Goal: Check status: Check status

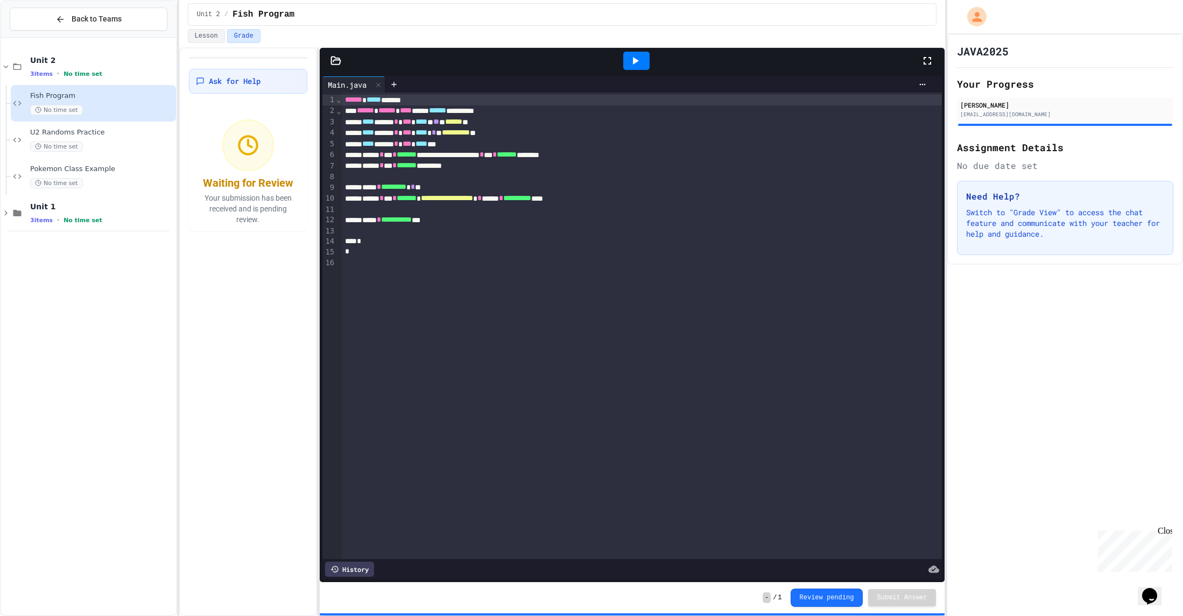
click at [336, 64] on icon at bounding box center [336, 61] width 9 height 8
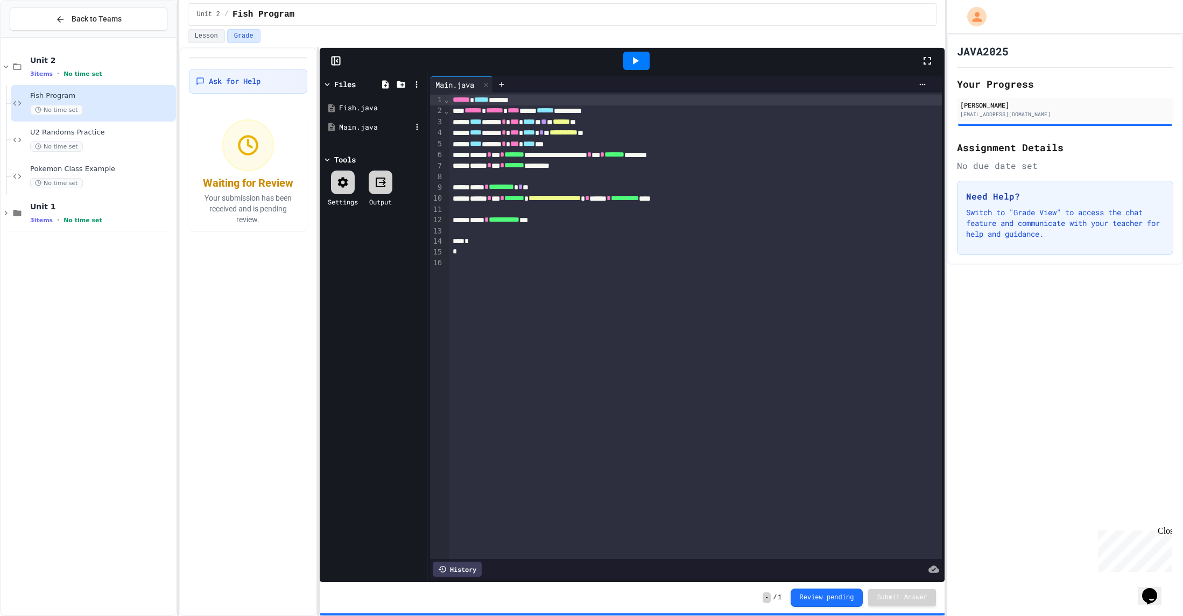
click at [370, 132] on div "Main.java" at bounding box center [375, 127] width 72 height 11
click at [367, 102] on div "Fish.java" at bounding box center [373, 107] width 102 height 19
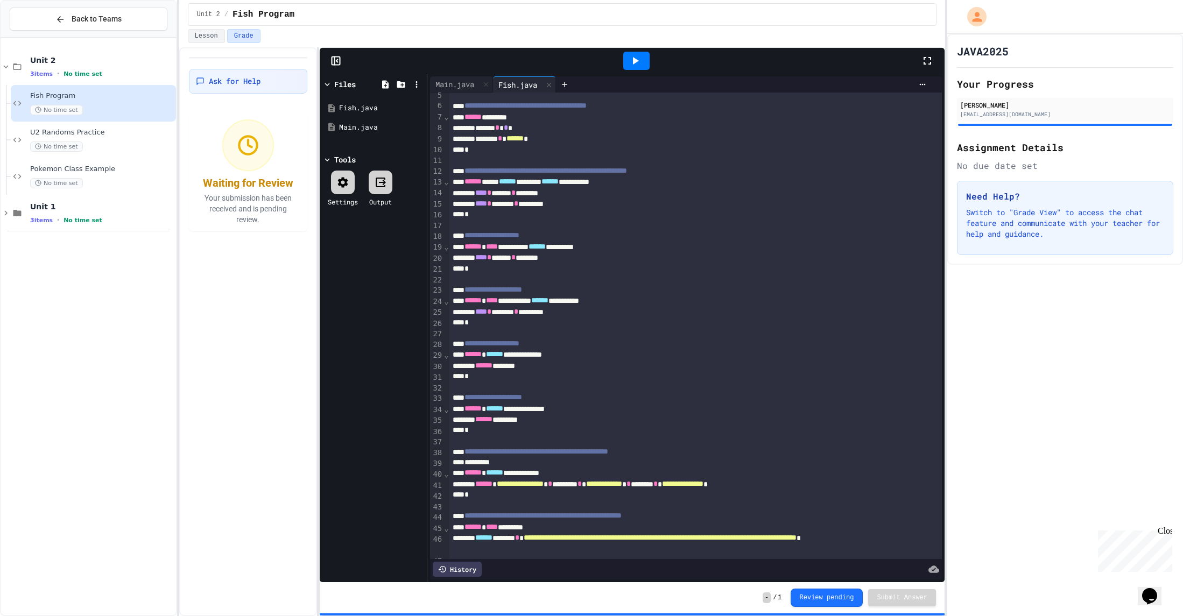
scroll to position [51, 0]
